Goal: Information Seeking & Learning: Learn about a topic

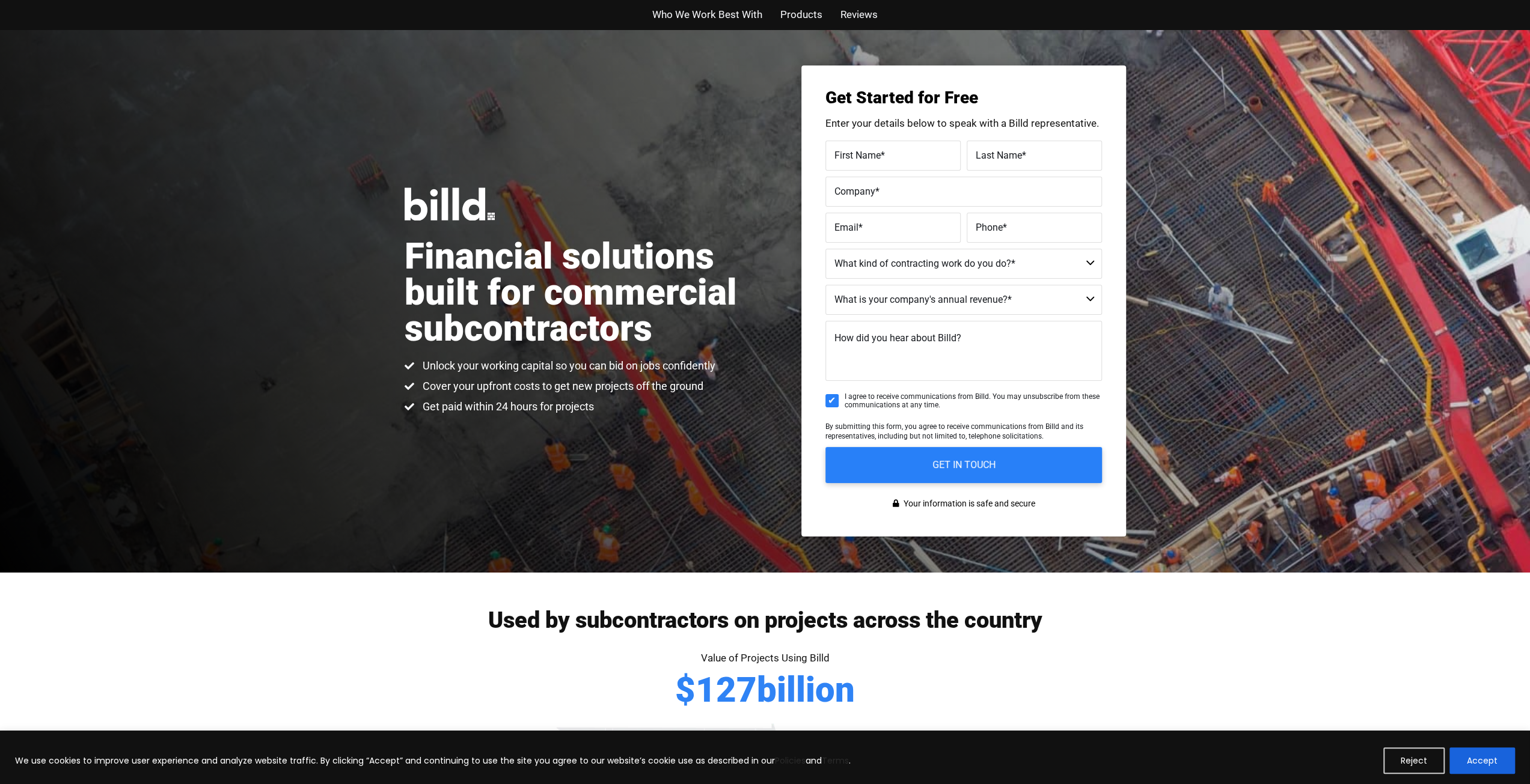
click at [732, 14] on span "Who We Work Best With" at bounding box center [707, 14] width 110 height 17
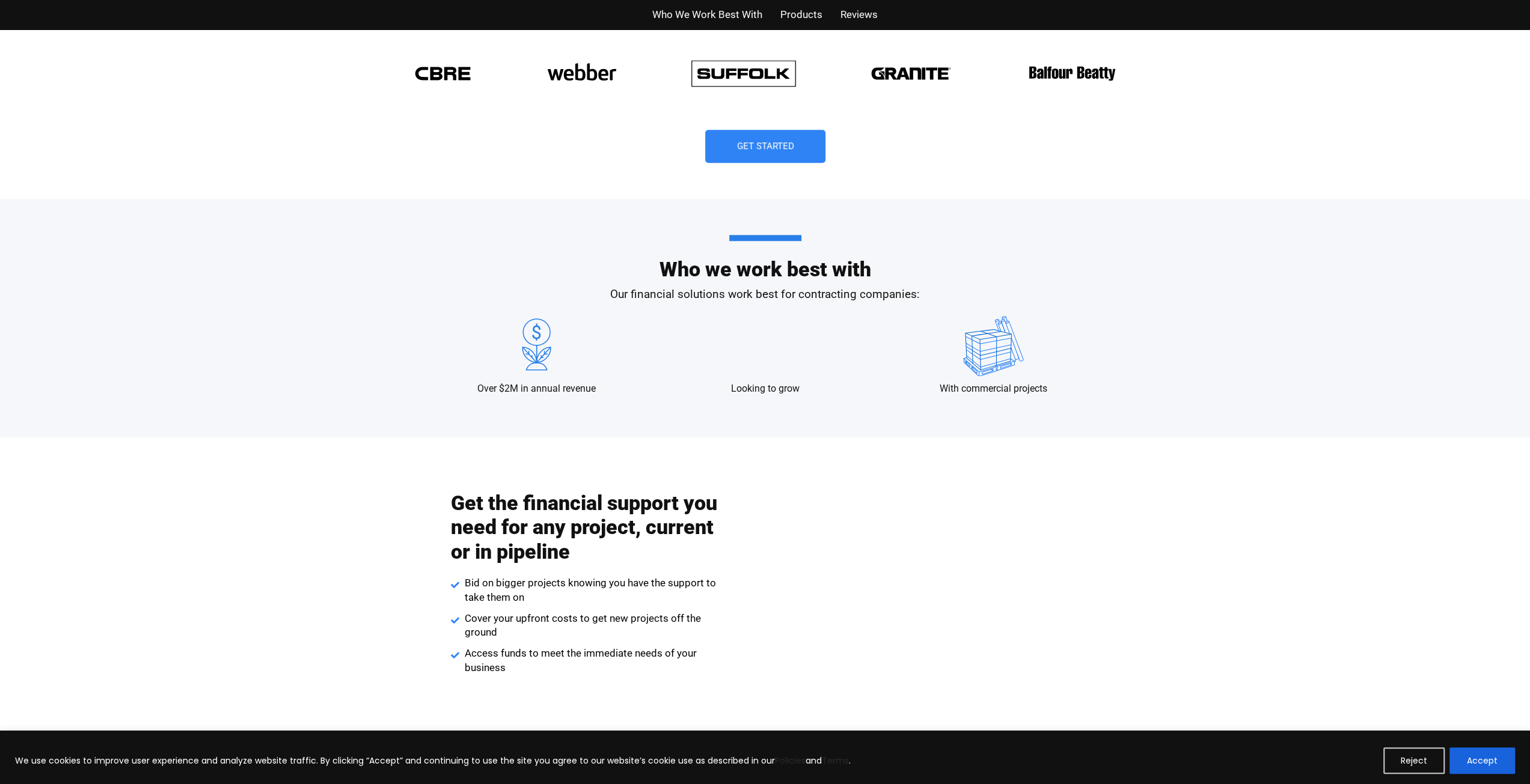
scroll to position [887, 0]
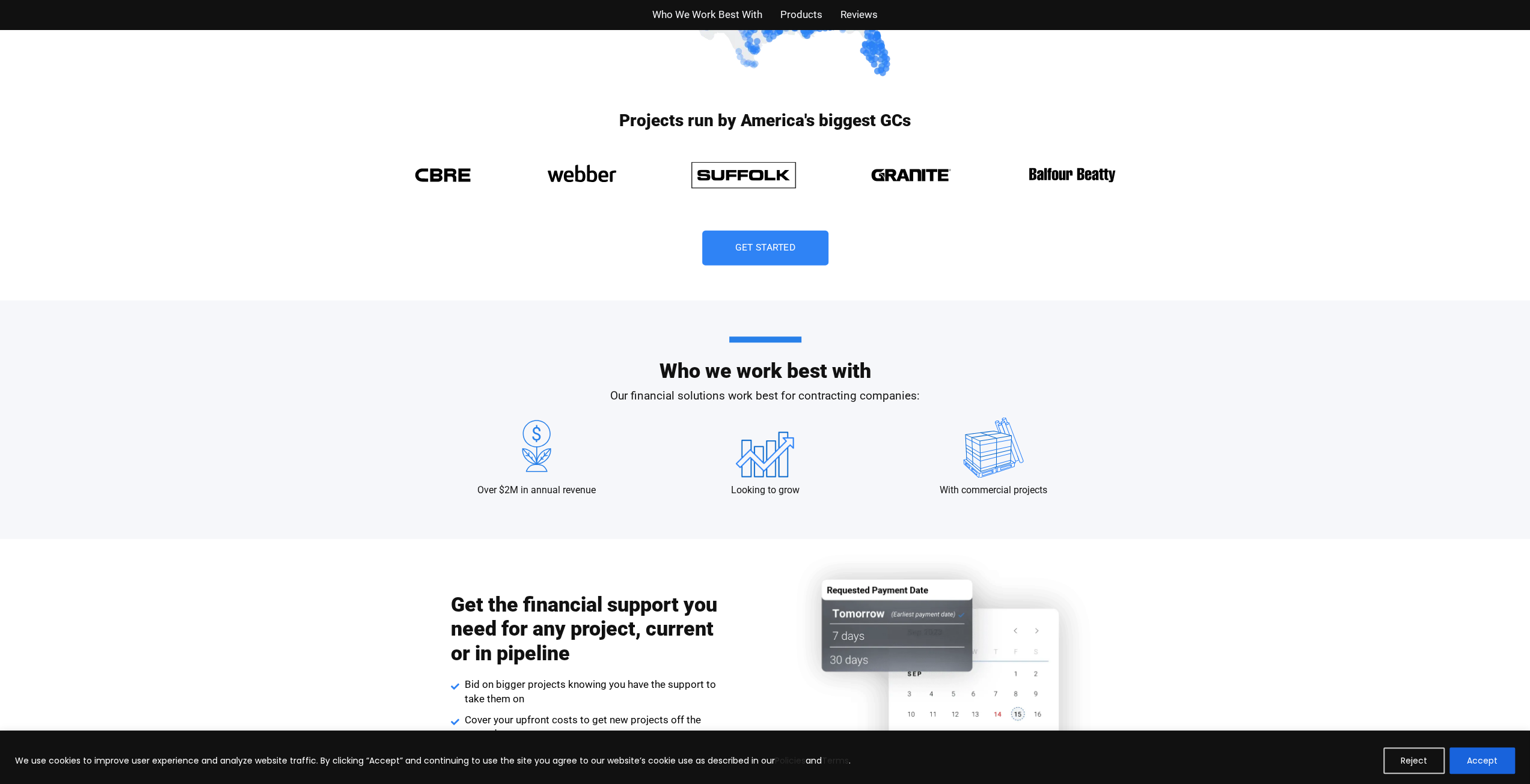
click at [776, 255] on link "Get Started" at bounding box center [765, 248] width 126 height 35
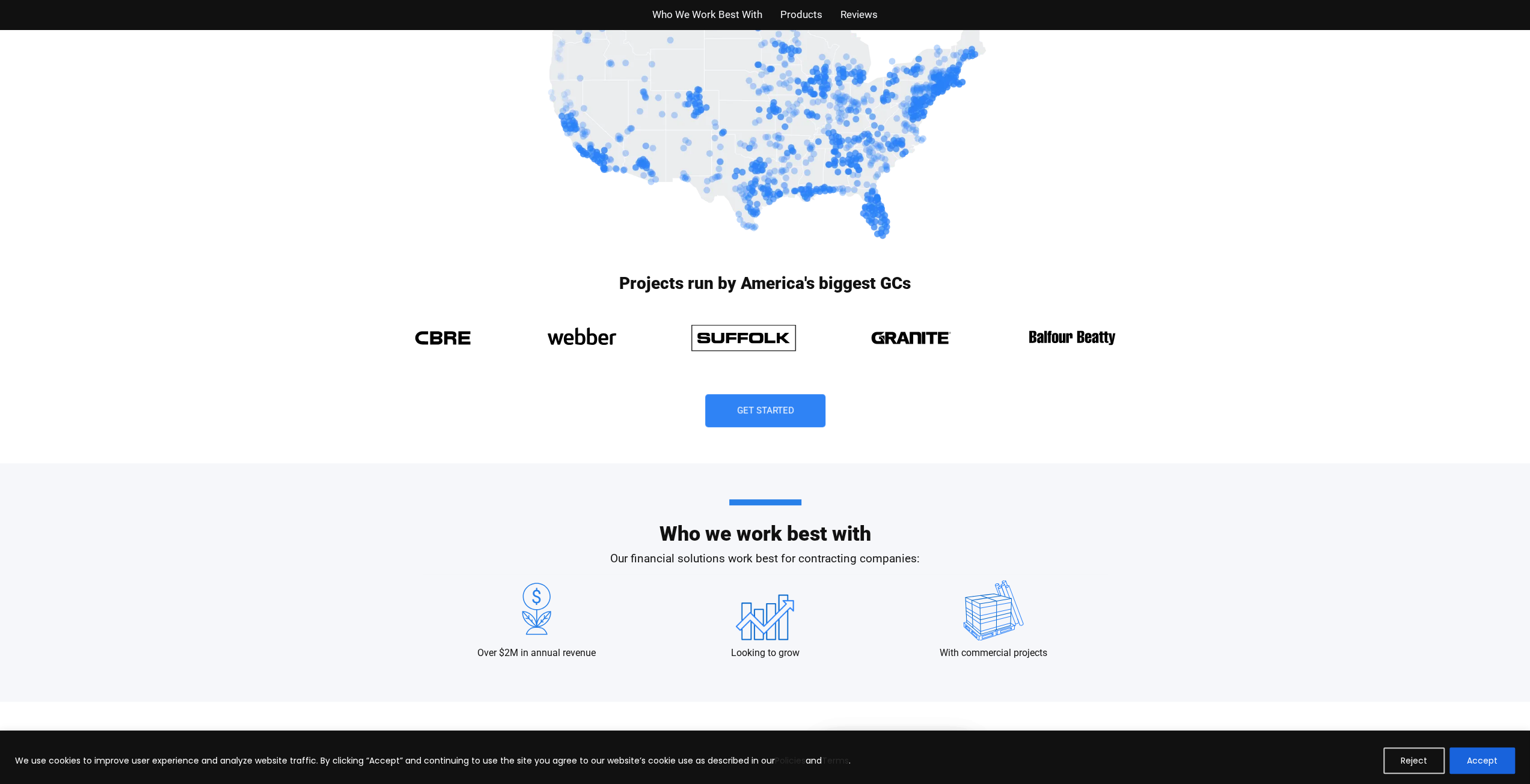
scroll to position [601, 0]
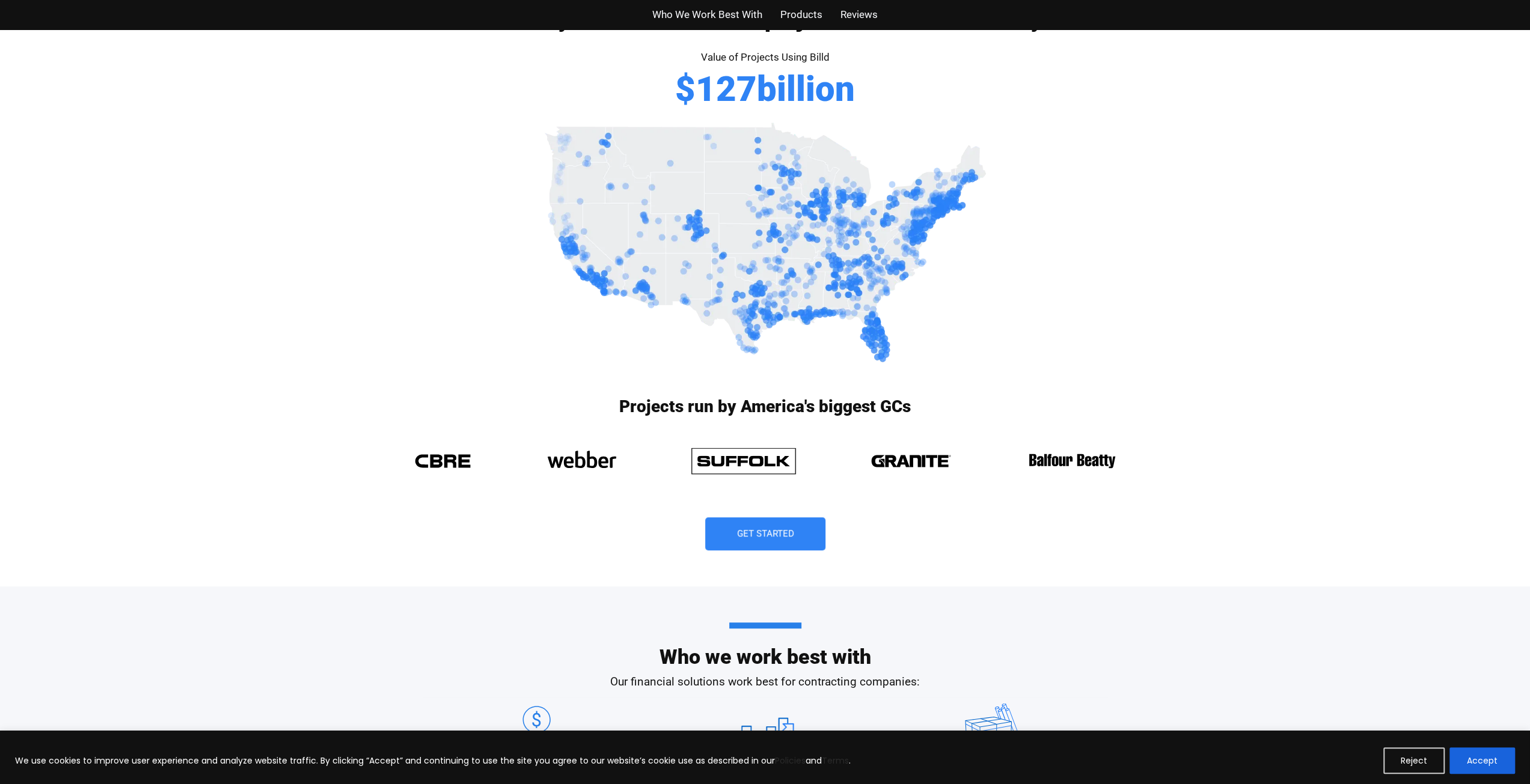
click at [782, 169] on img at bounding box center [765, 243] width 451 height 250
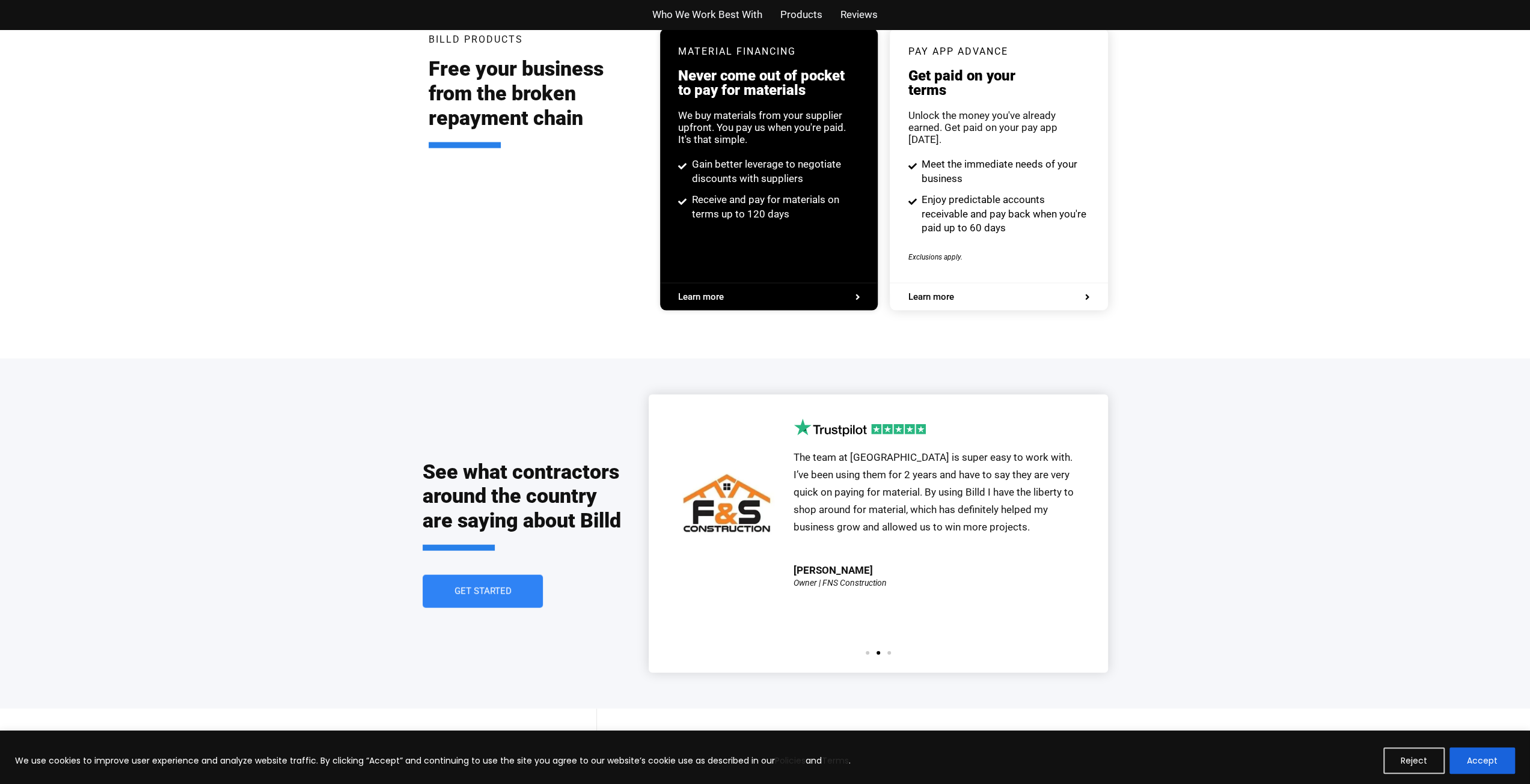
scroll to position [2465, 0]
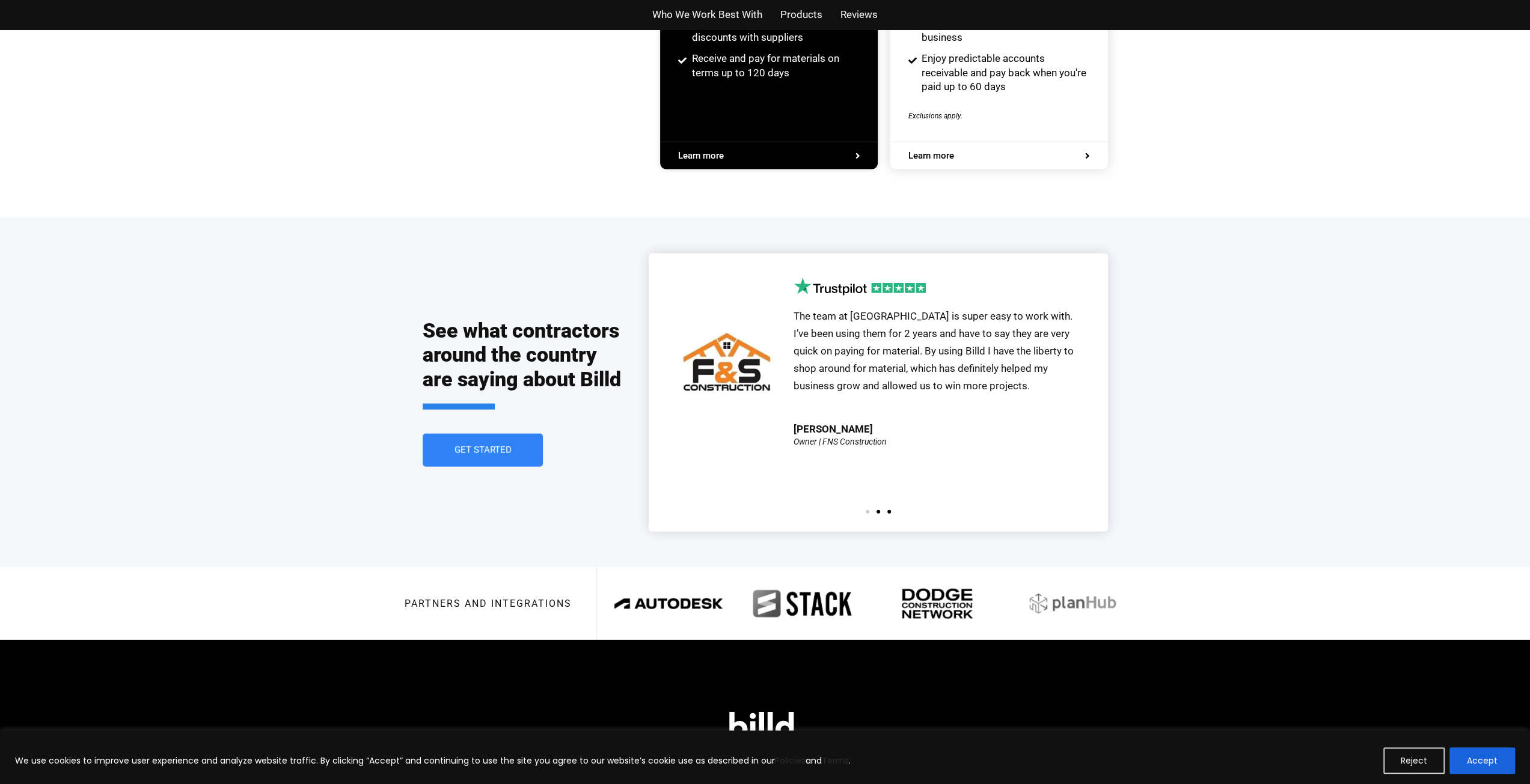
click at [889, 511] on span "Go to slide 3" at bounding box center [889, 512] width 4 height 4
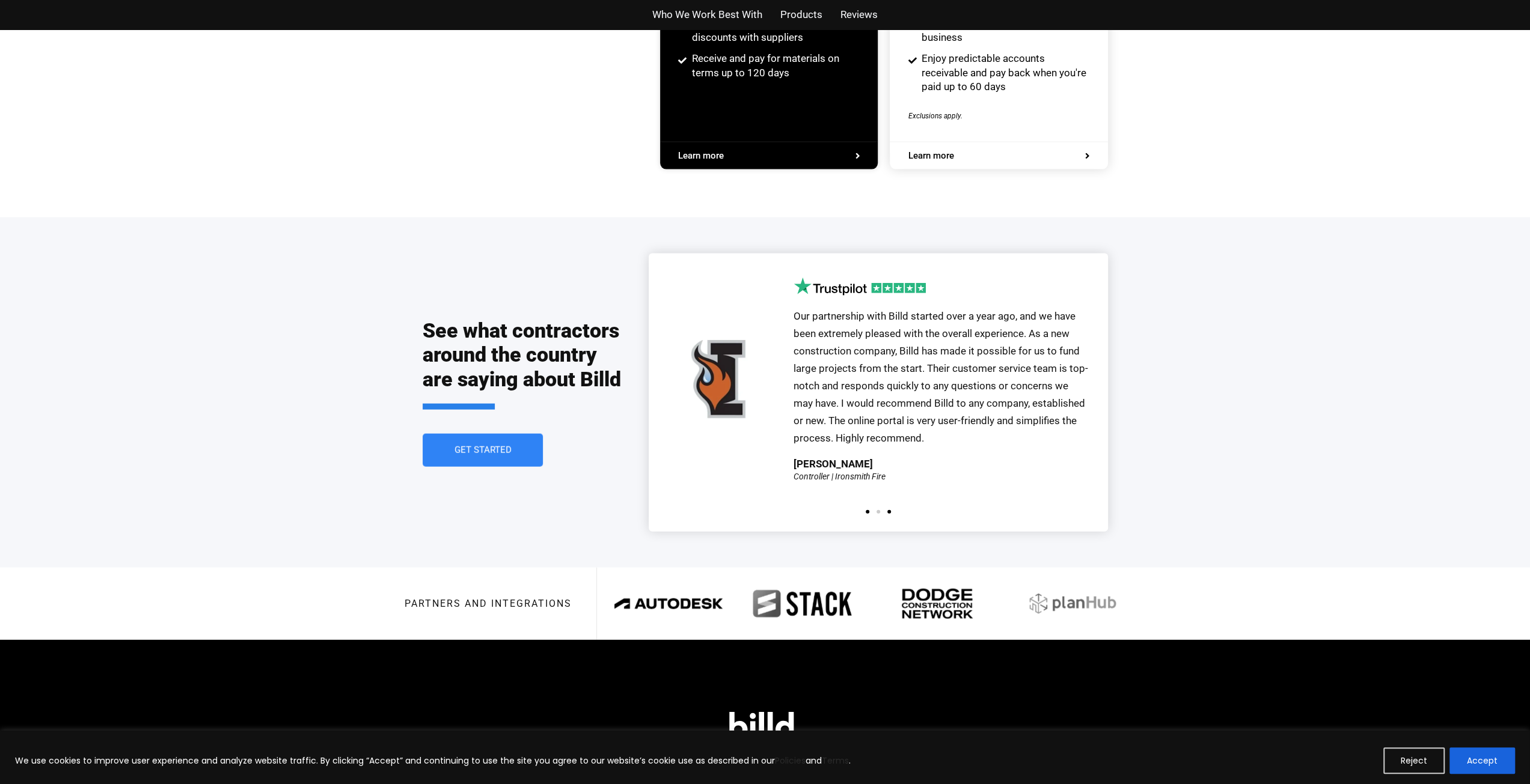
click at [867, 511] on span "Go to slide 1" at bounding box center [867, 512] width 4 height 4
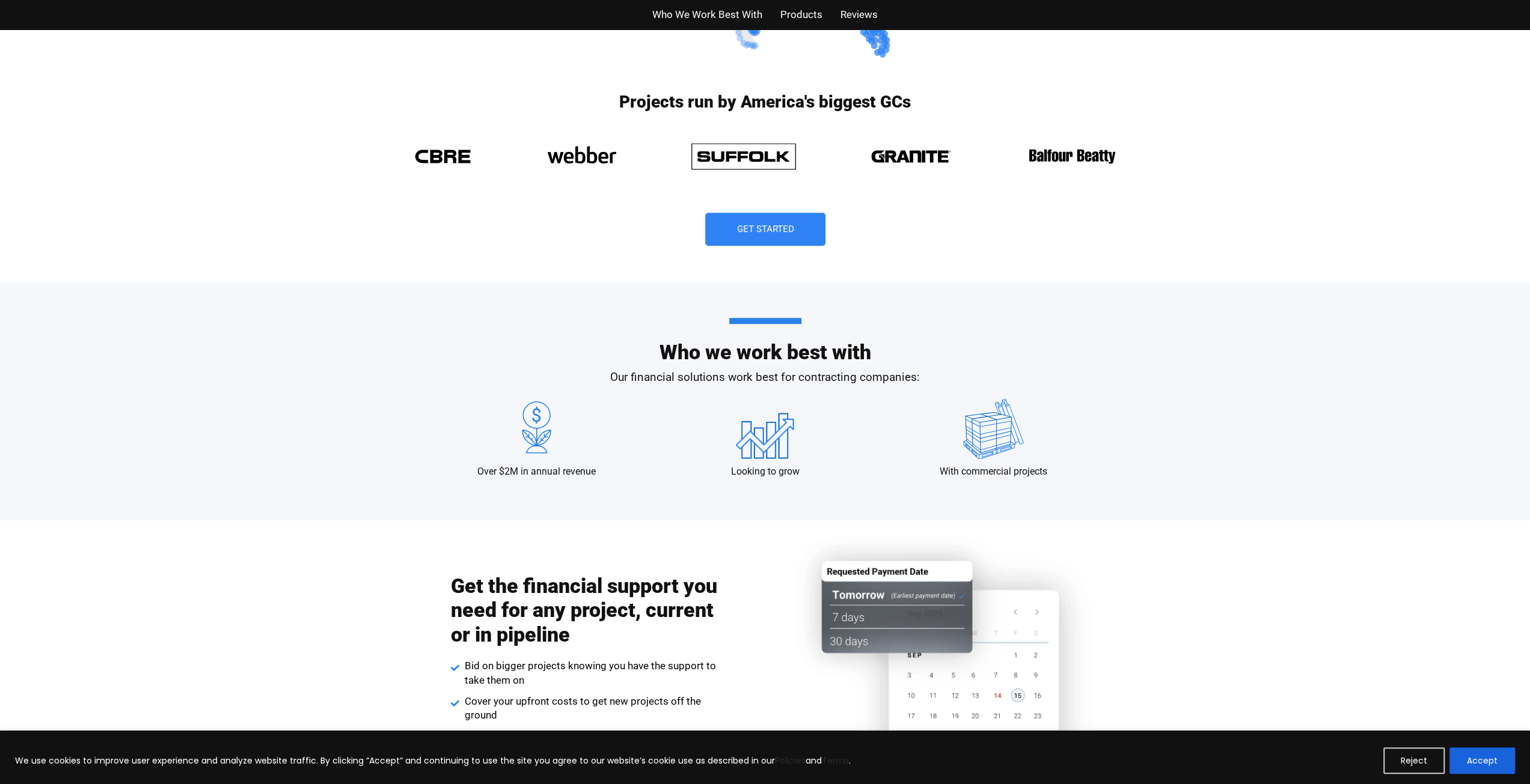
scroll to position [897, 0]
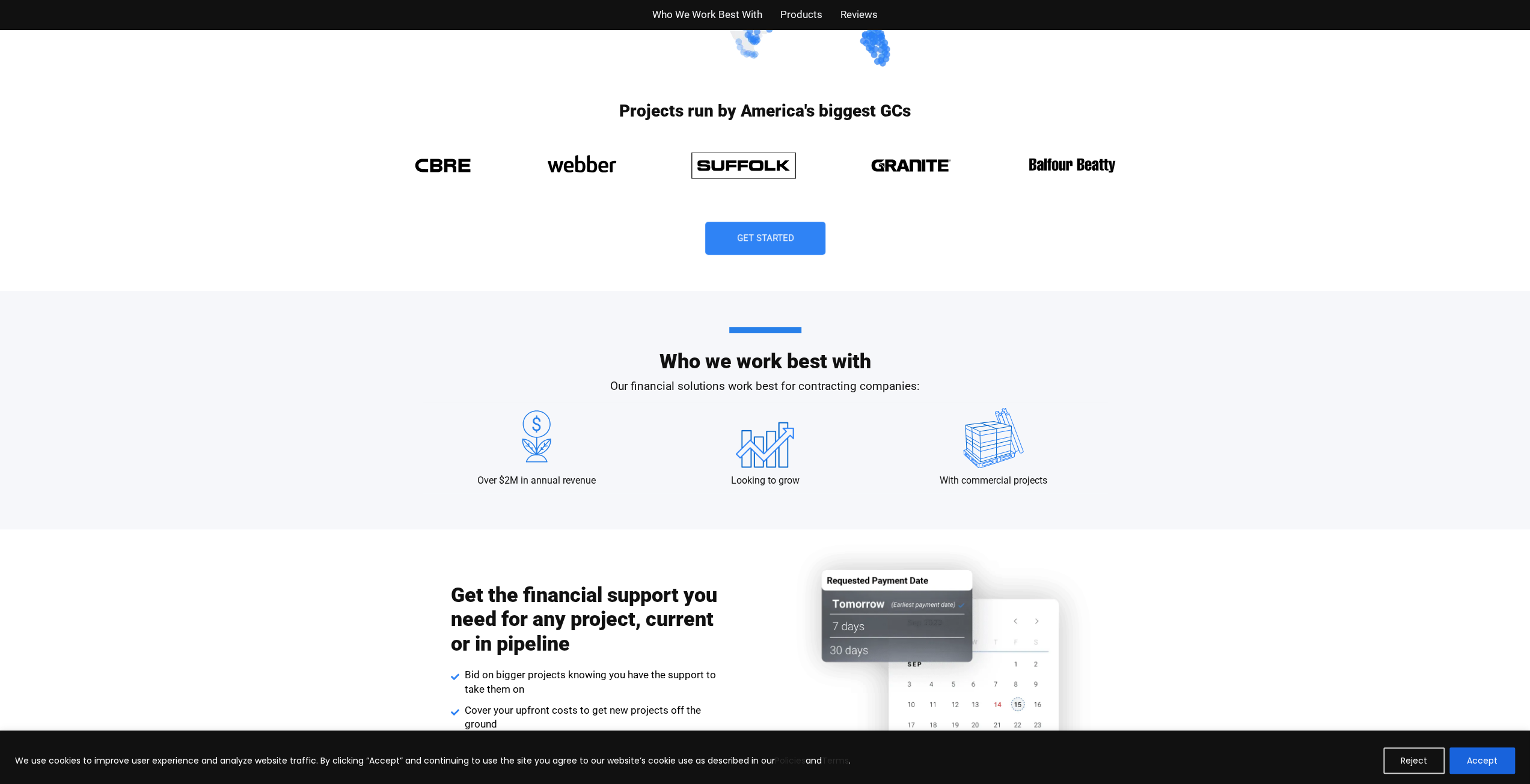
click at [802, 9] on span "Products" at bounding box center [802, 14] width 42 height 17
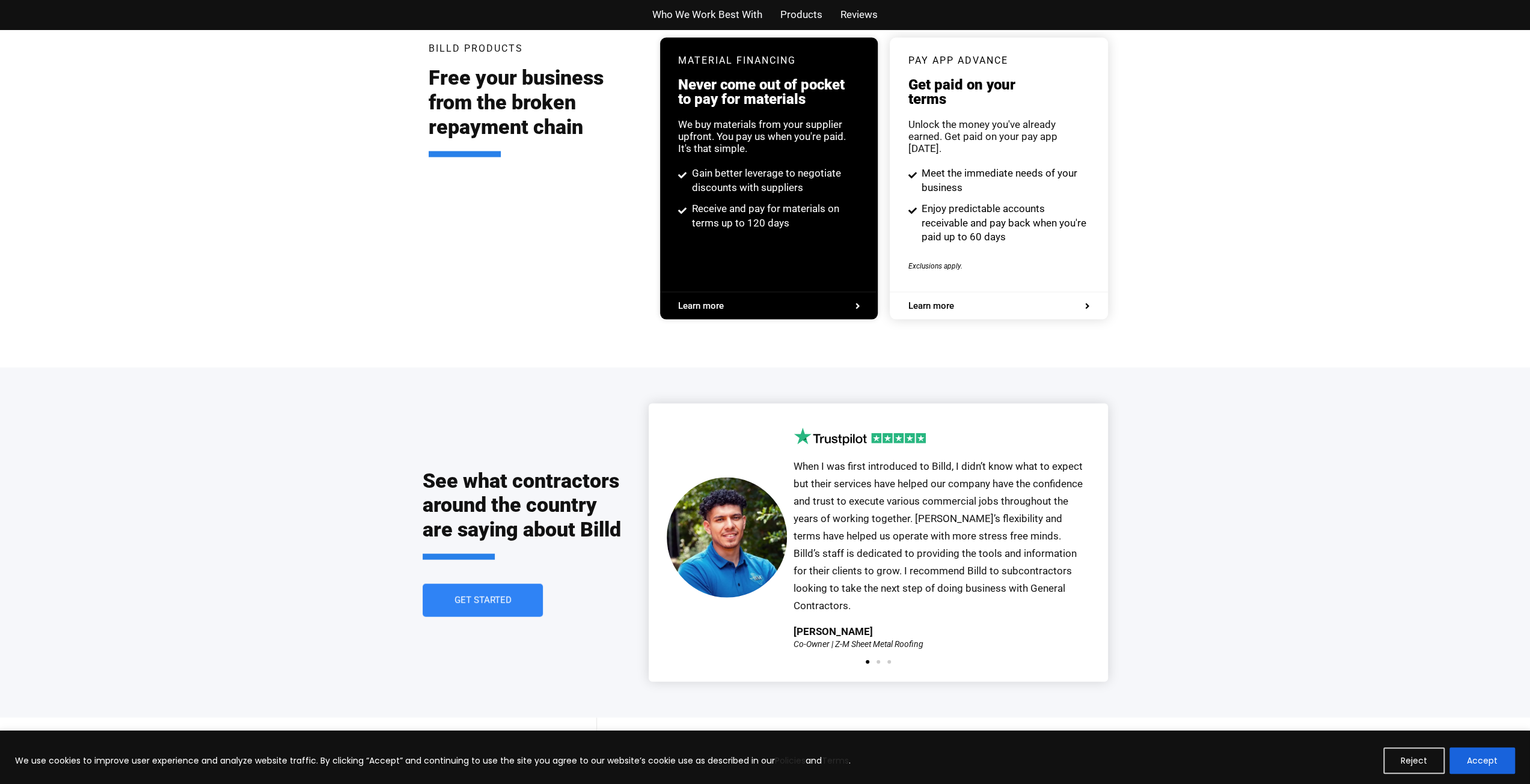
scroll to position [2316, 0]
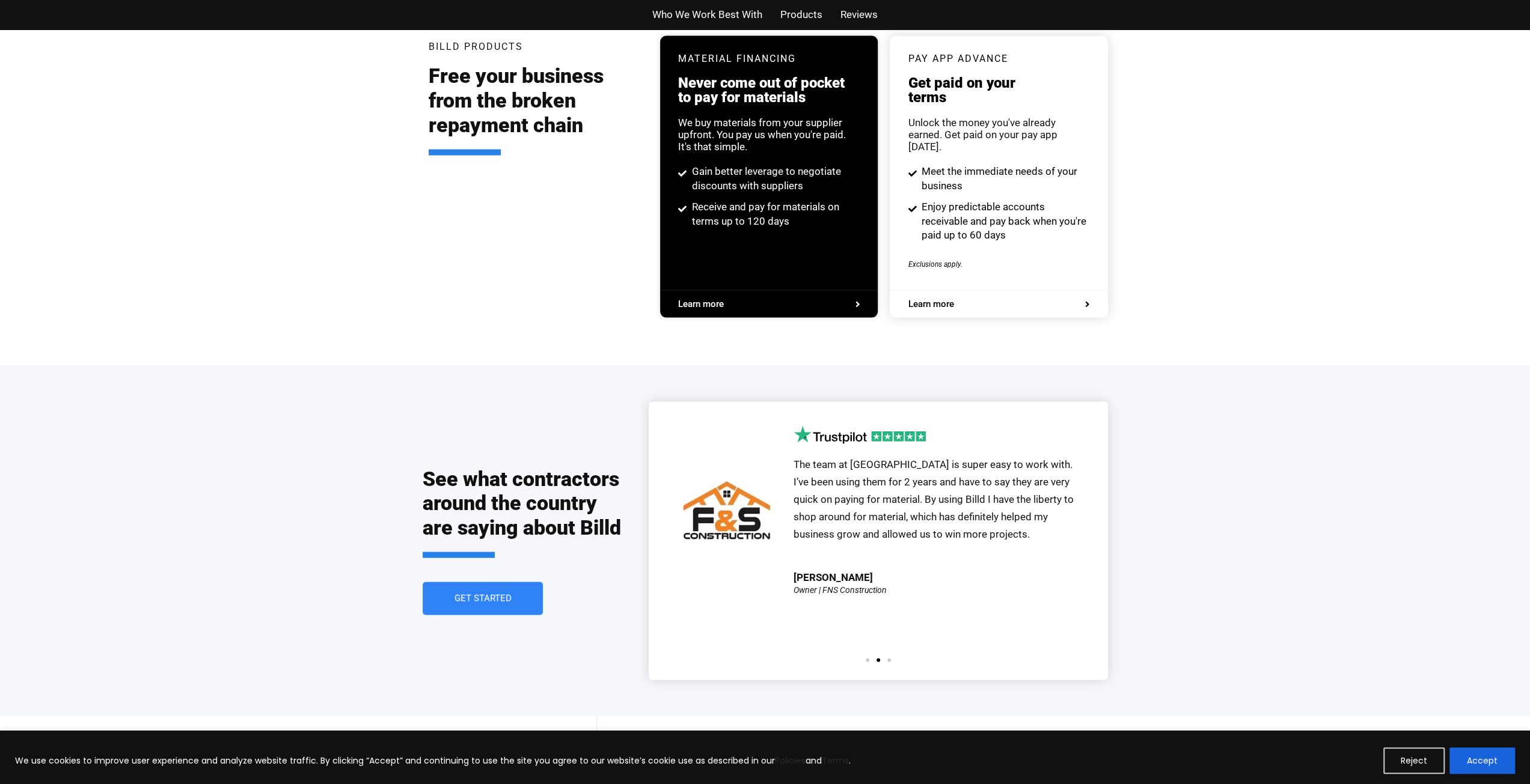
click at [1086, 300] on icon at bounding box center [1087, 304] width 5 height 9
